Goal: Task Accomplishment & Management: Manage account settings

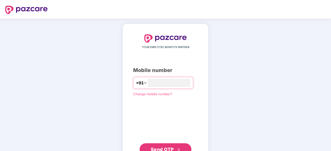
type input "**********"
click at [165, 150] on span "Send OTP" at bounding box center [162, 148] width 23 height 5
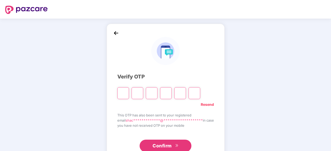
type input "*"
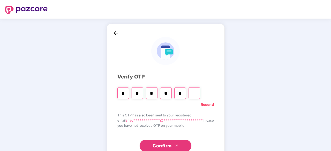
type input "*"
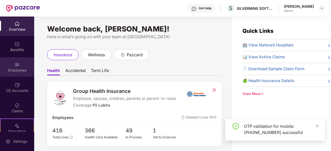
click at [9, 67] on div "Employees" at bounding box center [17, 66] width 34 height 19
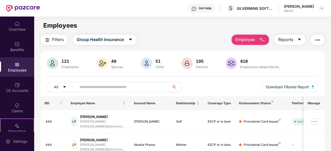
click at [118, 87] on input "text" at bounding box center [120, 87] width 83 height 8
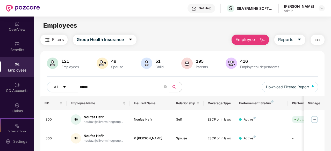
type input "******"
click at [210, 83] on div "All ****** Download Filtered Report" at bounding box center [182, 89] width 271 height 14
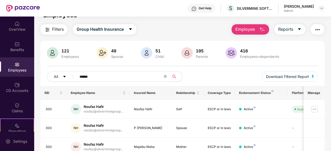
scroll to position [34, 0]
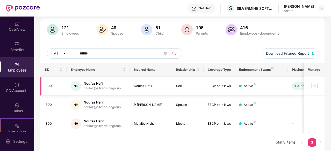
click at [315, 84] on img at bounding box center [314, 86] width 8 height 8
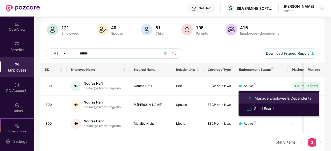
click at [274, 98] on div "Manage Employee & Dependents" at bounding box center [282, 99] width 59 height 6
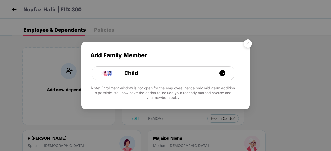
click at [249, 44] on img "Close" at bounding box center [247, 44] width 14 height 14
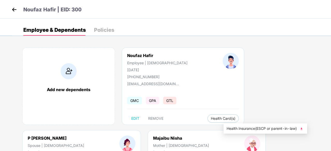
click at [302, 128] on img at bounding box center [301, 129] width 5 height 5
click at [189, 133] on div "Add new dependents Noufaz Hafir Employee | [DEMOGRAPHIC_DATA] [DATE] [PHONE_NUM…" at bounding box center [171, 130] width 319 height 181
click at [258, 130] on img at bounding box center [255, 129] width 5 height 5
click at [109, 30] on div "Policies" at bounding box center [104, 29] width 20 height 5
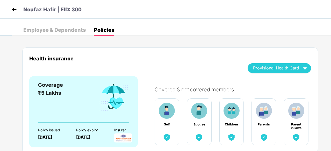
click at [169, 51] on div "Health insurance Provisional Health Card Coverage ₹5 Lakhs Policy issued [DATE]…" at bounding box center [170, 101] width 296 height 106
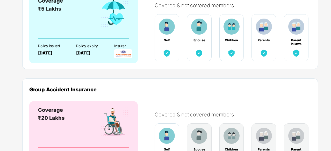
scroll to position [43, 0]
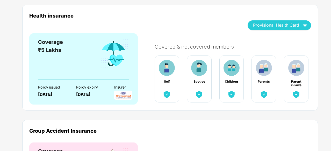
click at [199, 69] on img at bounding box center [199, 68] width 16 height 16
click at [92, 95] on div "[DATE]" at bounding box center [90, 94] width 29 height 5
click at [221, 29] on div "Health insurance Provisional Health Card" at bounding box center [170, 23] width 282 height 21
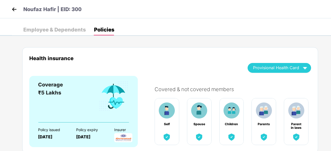
scroll to position [0, 0]
click at [37, 29] on div "Employee & Dependents" at bounding box center [54, 29] width 62 height 5
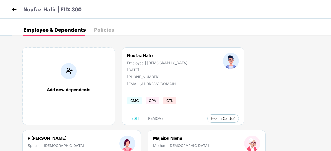
click at [147, 42] on div "Add new dependents Noufaz Hafir Employee | [DEMOGRAPHIC_DATA] [DATE] [PHONE_NUM…" at bounding box center [171, 130] width 319 height 181
